Goal: Task Accomplishment & Management: Use online tool/utility

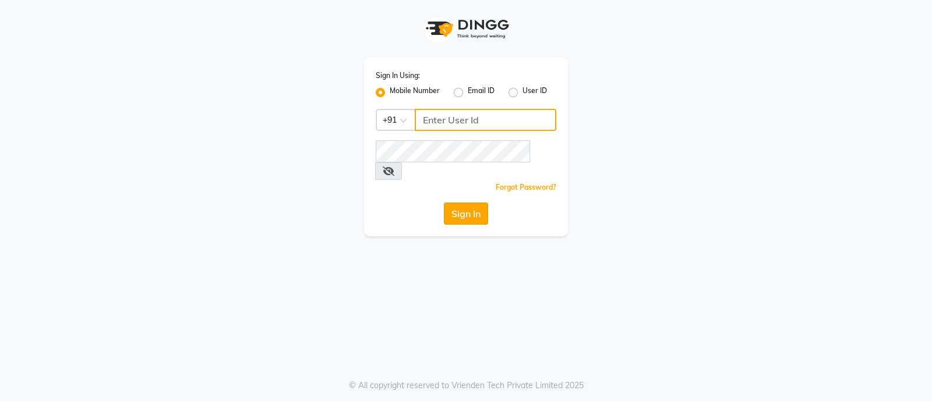
type input "8050403150"
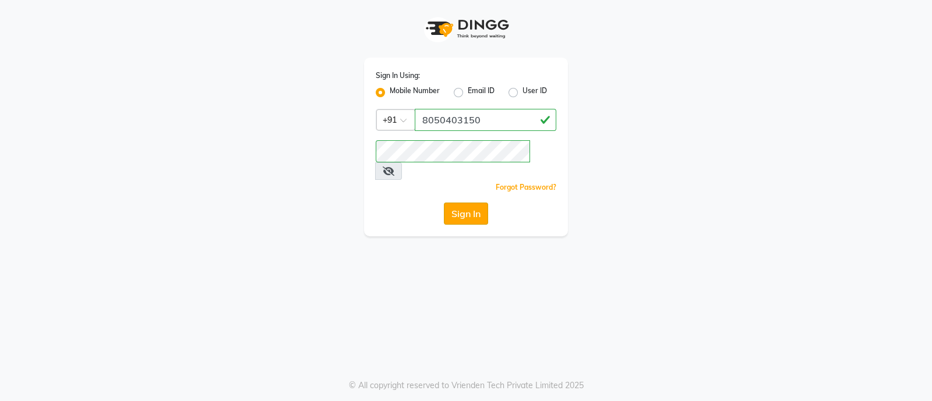
click at [466, 203] on button "Sign In" at bounding box center [466, 214] width 44 height 22
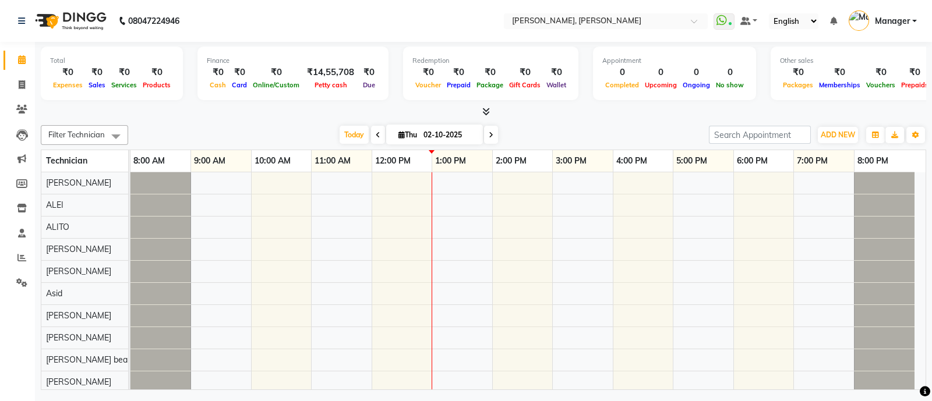
click at [504, 135] on div "Today Thu 02-10-2025" at bounding box center [418, 134] width 569 height 17
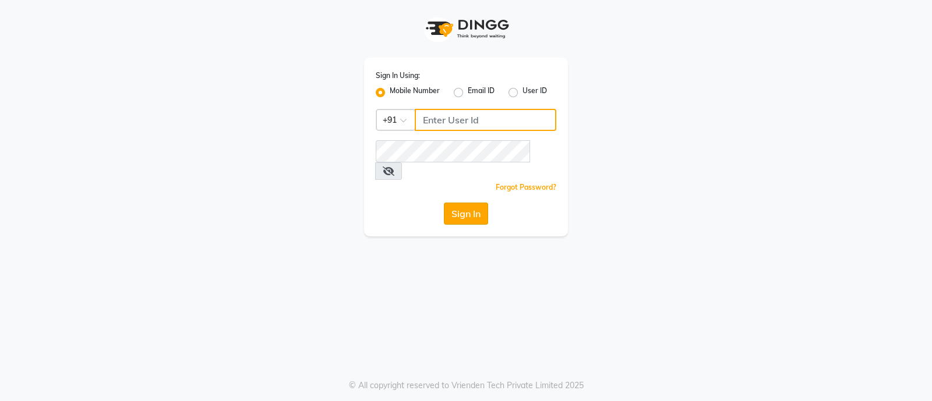
type input "8050403150"
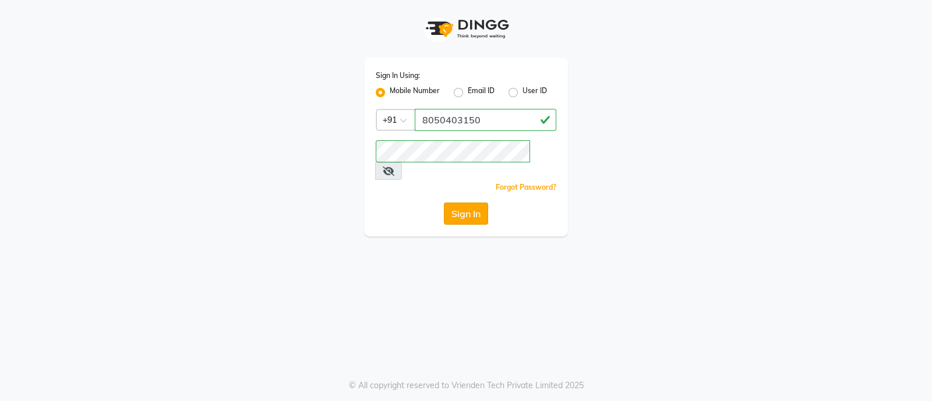
click at [467, 203] on button "Sign In" at bounding box center [466, 214] width 44 height 22
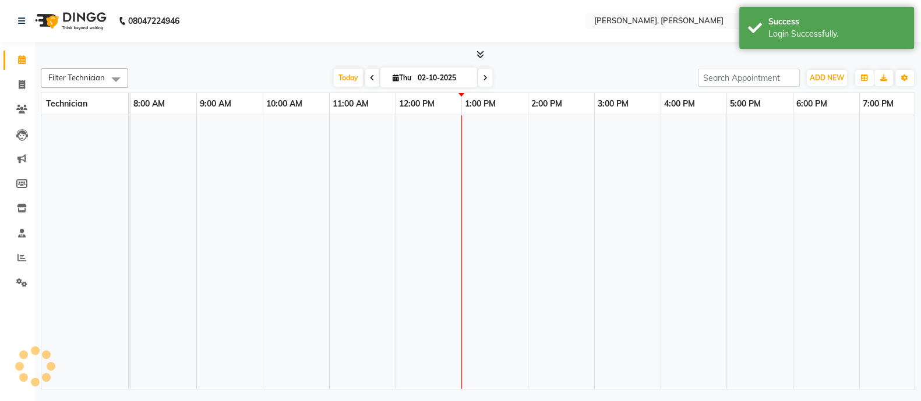
select select "en"
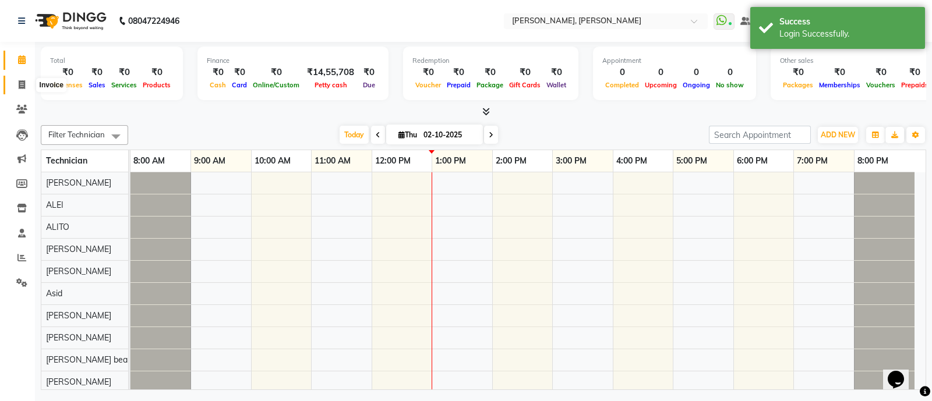
click at [22, 83] on icon at bounding box center [22, 84] width 6 height 9
select select "3767"
select select "service"
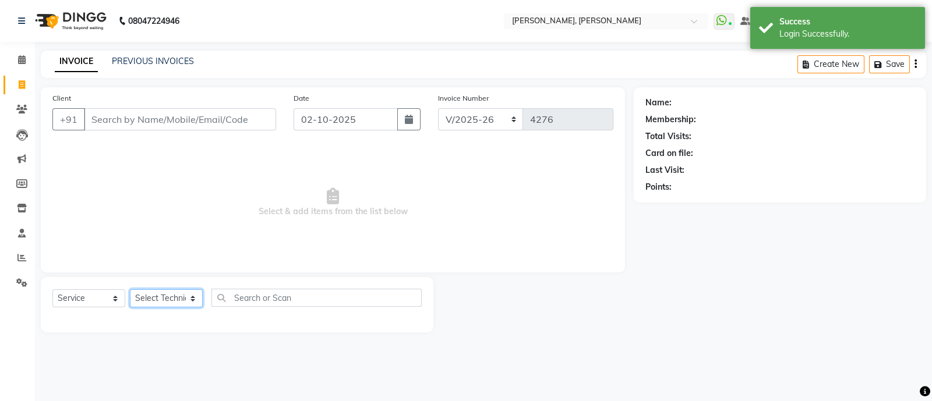
click at [176, 301] on select "Select Technician [PERSON_NAME] [PERSON_NAME] Asid Hanmi [PERSON_NAME] Manager …" at bounding box center [166, 299] width 73 height 18
select select "34784"
click at [130, 290] on select "Select Technician [PERSON_NAME] [PERSON_NAME] Asid Hanmi [PERSON_NAME] Manager …" at bounding box center [166, 299] width 73 height 18
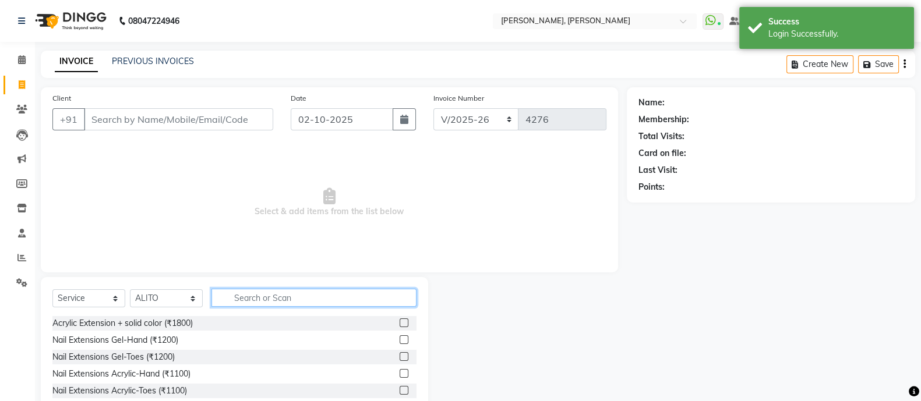
click at [284, 295] on input "text" at bounding box center [314, 298] width 205 height 18
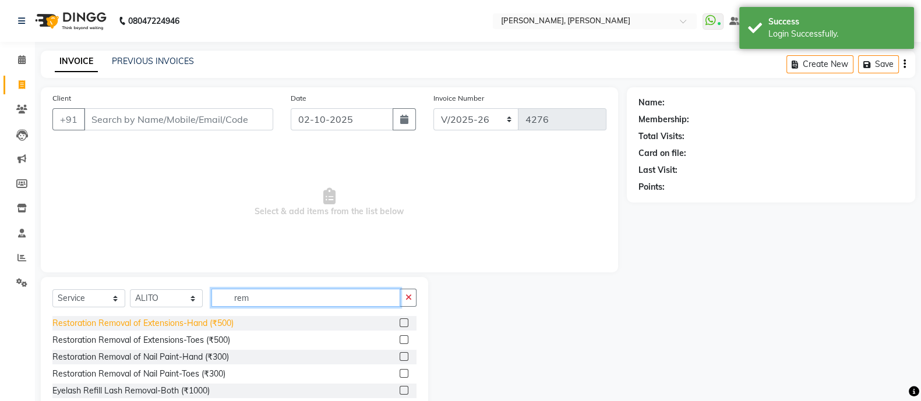
type input "rem"
click at [168, 322] on div "Restoration Removal of Extensions-Hand (₹500)" at bounding box center [142, 324] width 181 height 12
checkbox input "false"
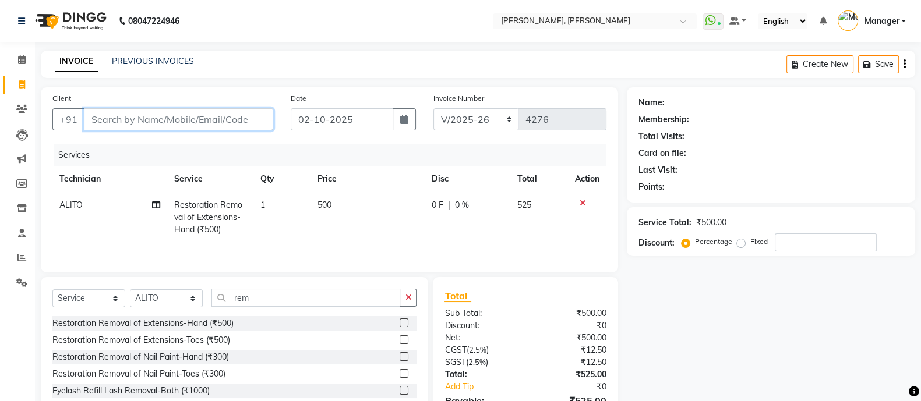
click at [238, 118] on input "Client" at bounding box center [178, 119] width 189 height 22
type input "9"
type input "0"
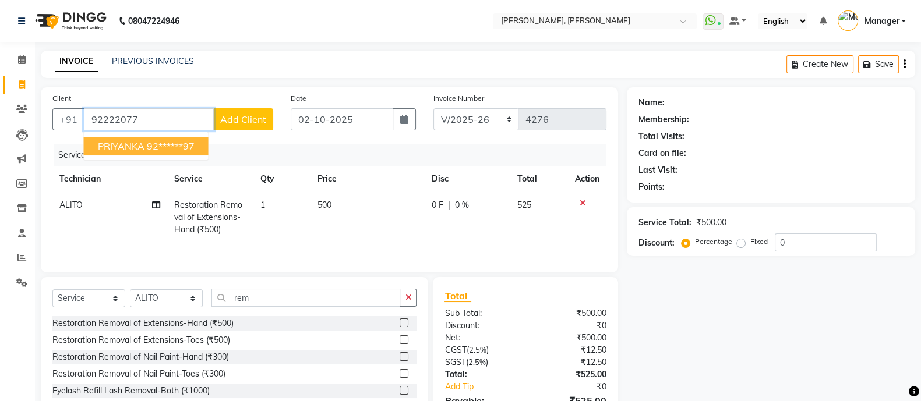
click at [167, 139] on button "PRIYANKA 92******97" at bounding box center [146, 146] width 125 height 19
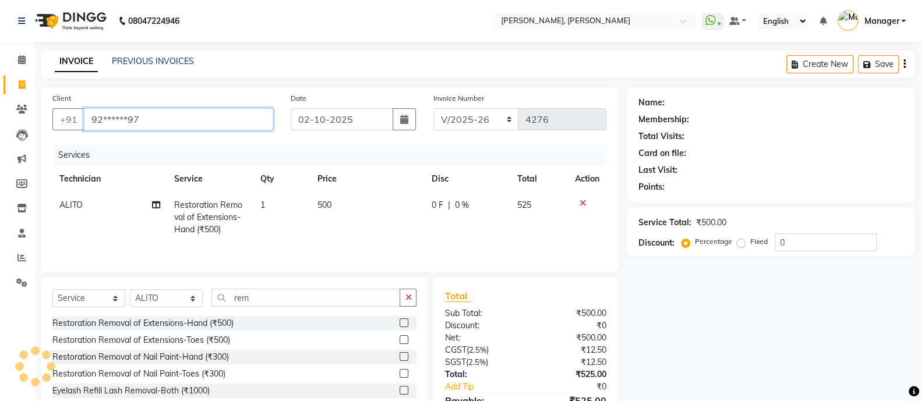
type input "92******97"
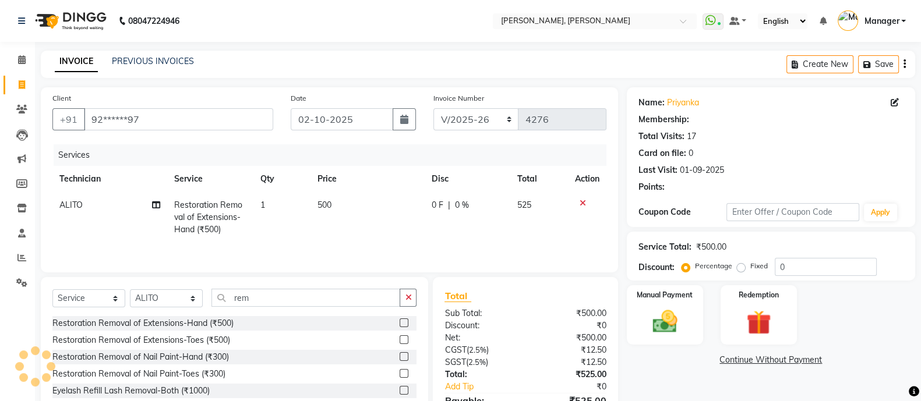
select select "1: Object"
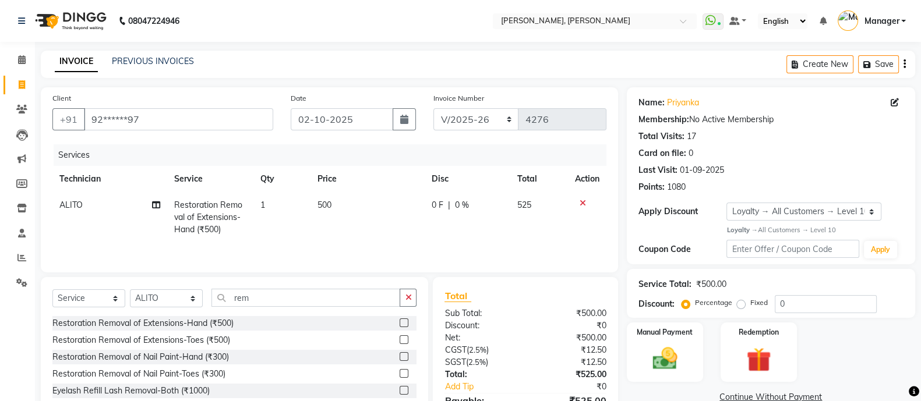
scroll to position [68, 0]
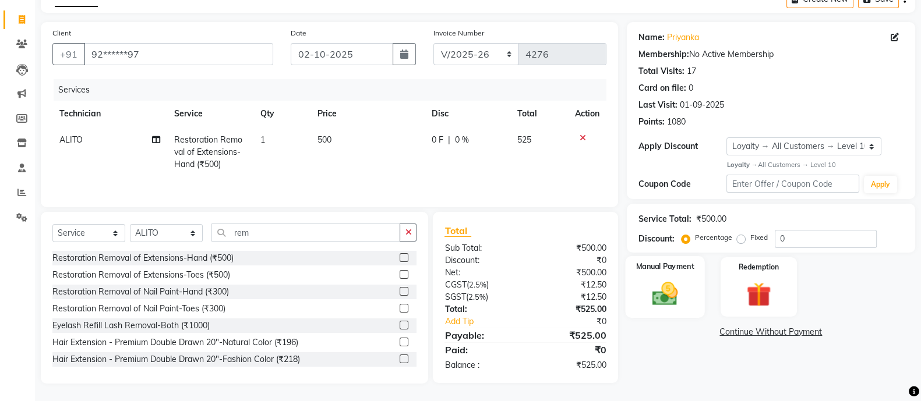
click at [667, 279] on img at bounding box center [664, 293] width 41 height 29
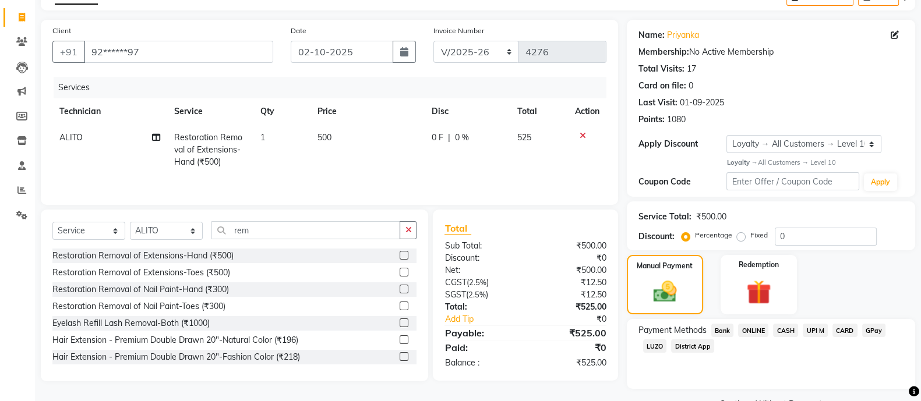
click at [749, 326] on span "ONLINE" at bounding box center [753, 330] width 30 height 13
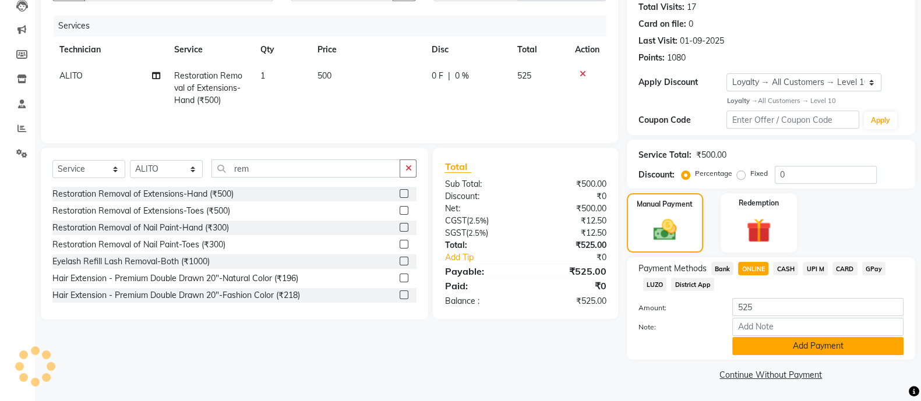
click at [796, 347] on button "Add Payment" at bounding box center [817, 346] width 171 height 18
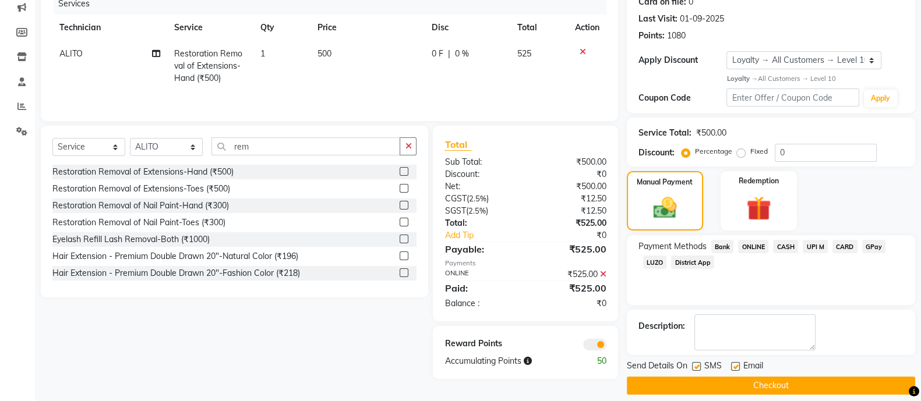
scroll to position [162, 0]
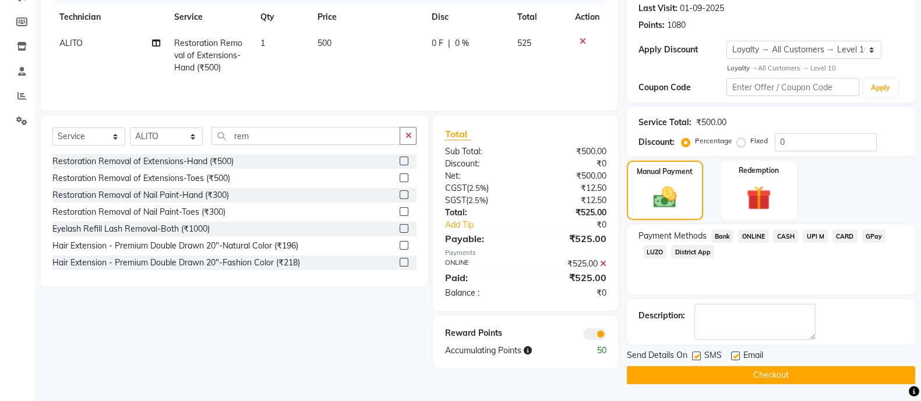
click at [751, 368] on button "Checkout" at bounding box center [771, 376] width 288 height 18
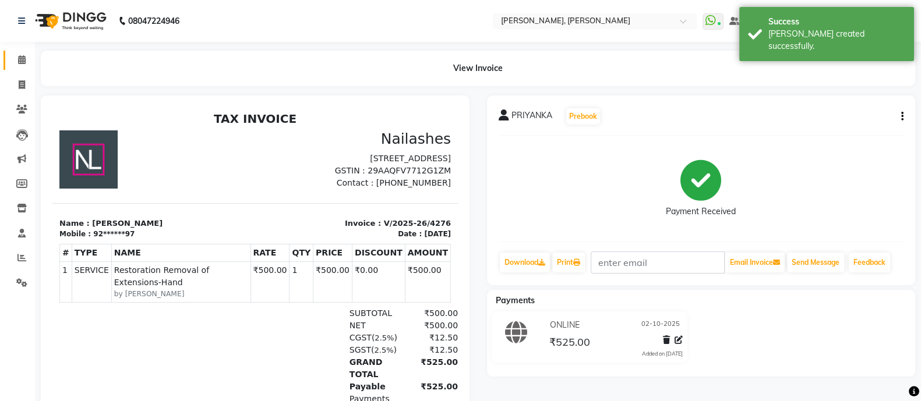
click at [20, 54] on span at bounding box center [22, 60] width 20 height 13
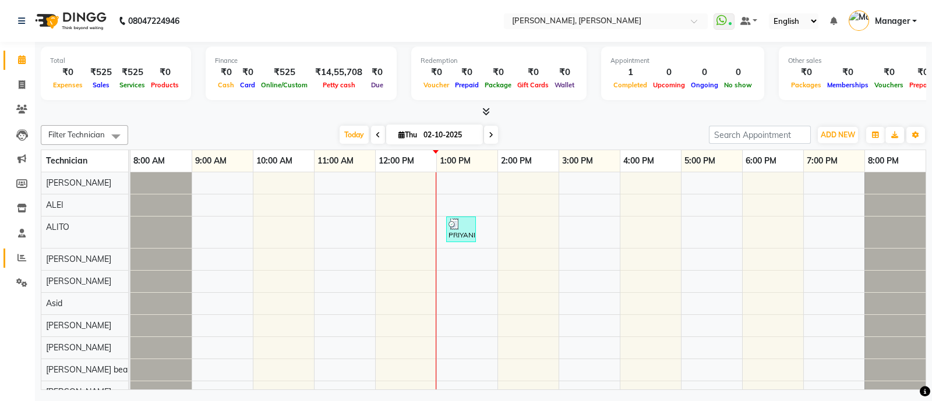
click at [22, 259] on icon at bounding box center [21, 257] width 9 height 9
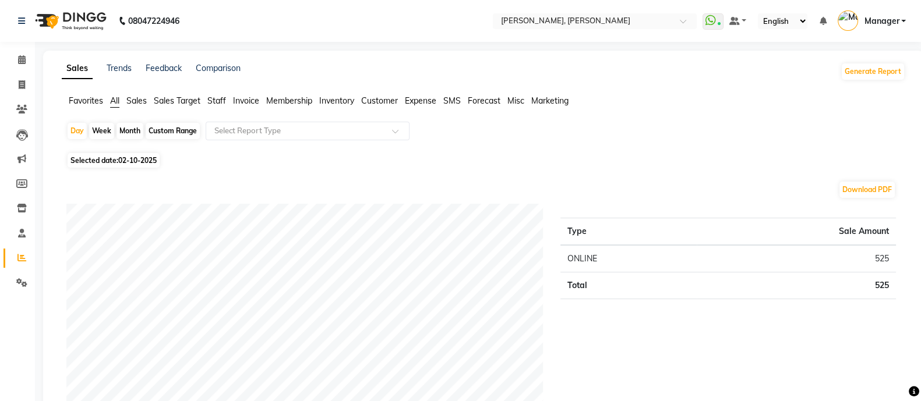
click at [198, 101] on span "Sales Target" at bounding box center [177, 101] width 47 height 10
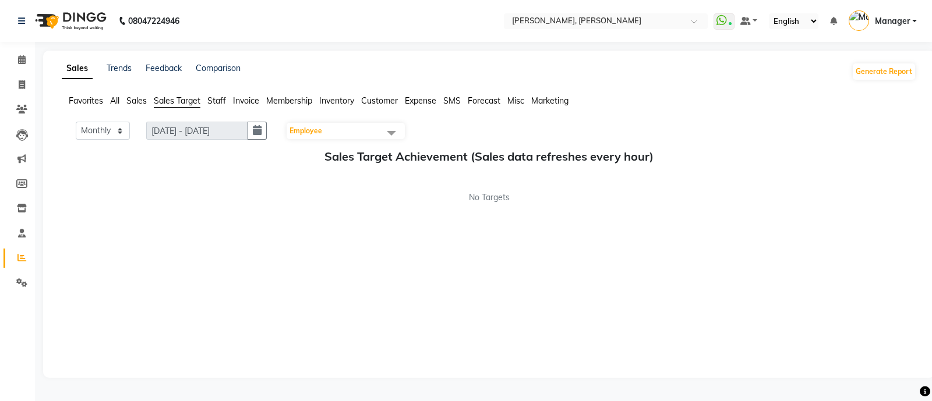
click at [215, 100] on span "Staff" at bounding box center [216, 101] width 19 height 10
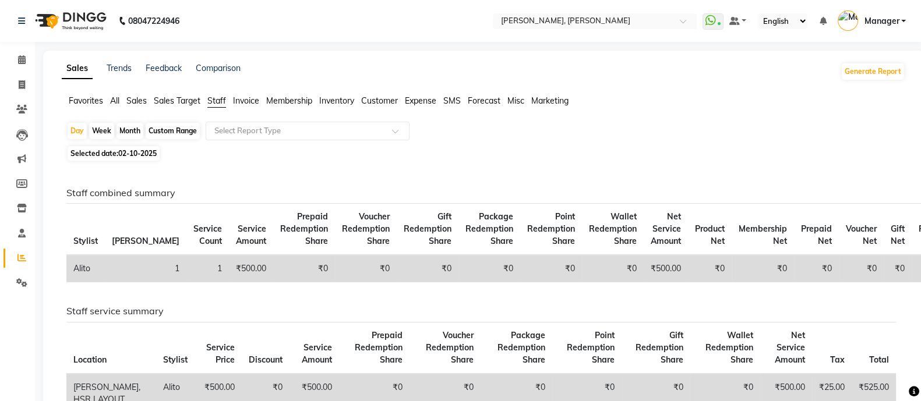
click at [131, 138] on div "Month" at bounding box center [130, 131] width 27 height 16
select select "10"
select select "2025"
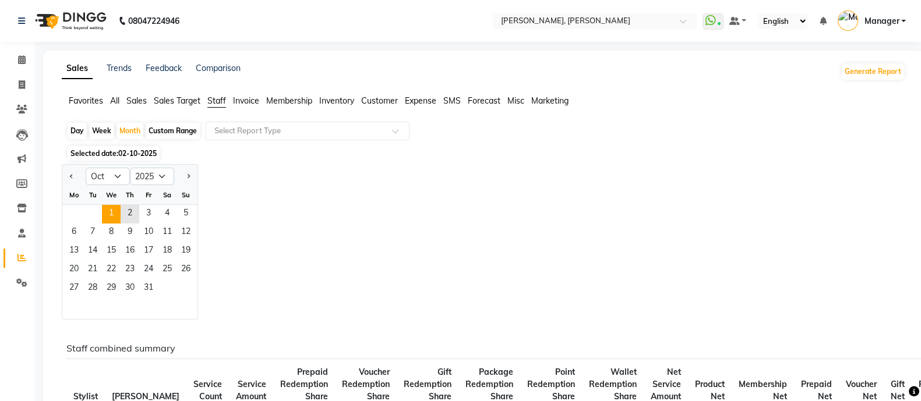
click at [112, 206] on span "1" at bounding box center [111, 214] width 19 height 19
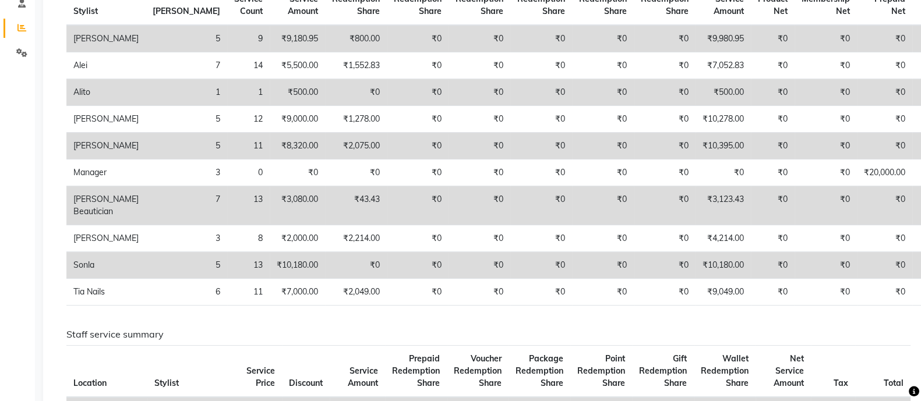
scroll to position [230, 0]
